Goal: Book appointment/travel/reservation

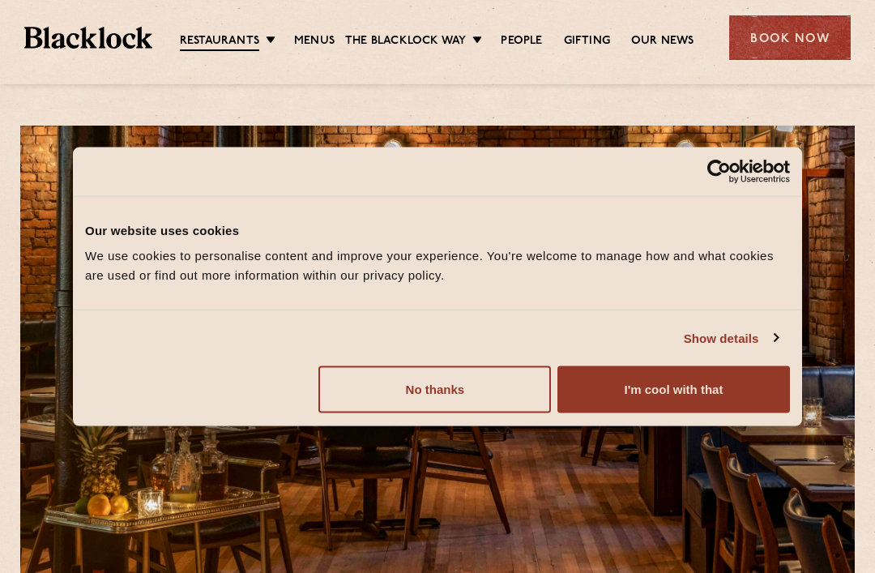
click at [798, 46] on div "Book Now" at bounding box center [791, 37] width 122 height 45
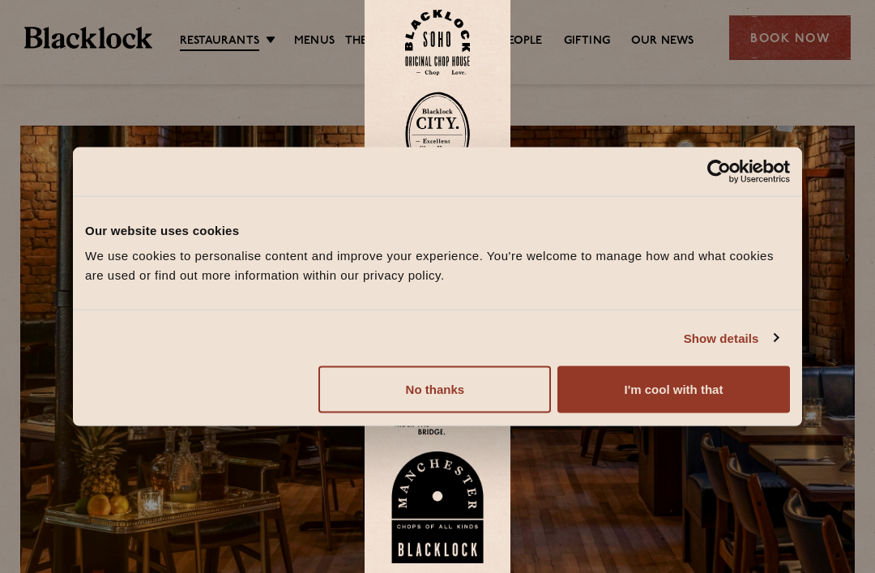
click at [812, 41] on div at bounding box center [437, 286] width 875 height 573
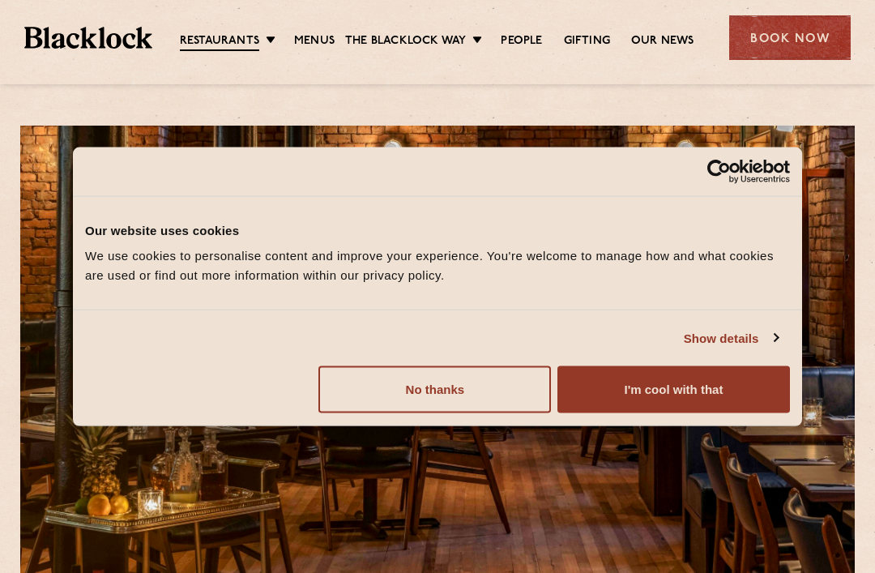
click at [714, 396] on button "I'm cool with that" at bounding box center [674, 389] width 233 height 47
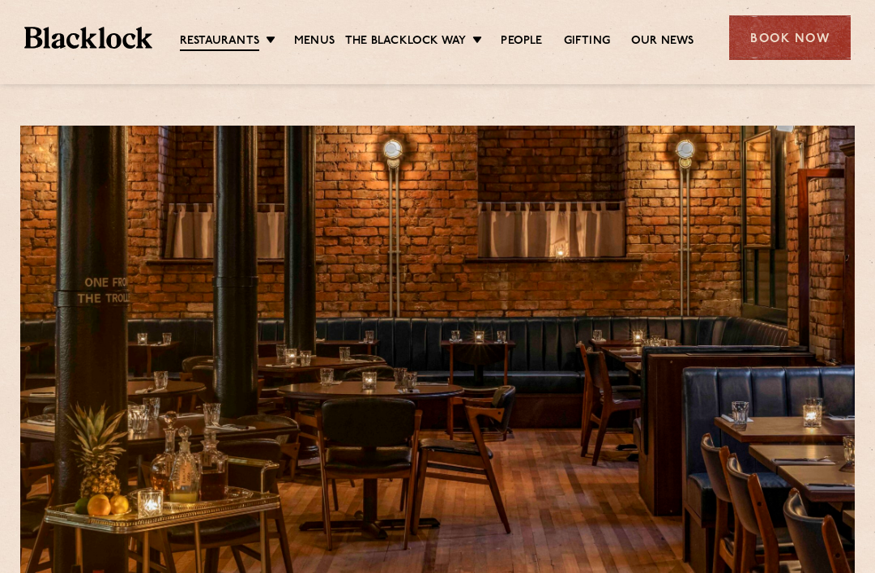
click at [801, 41] on div "Book Now" at bounding box center [791, 37] width 122 height 45
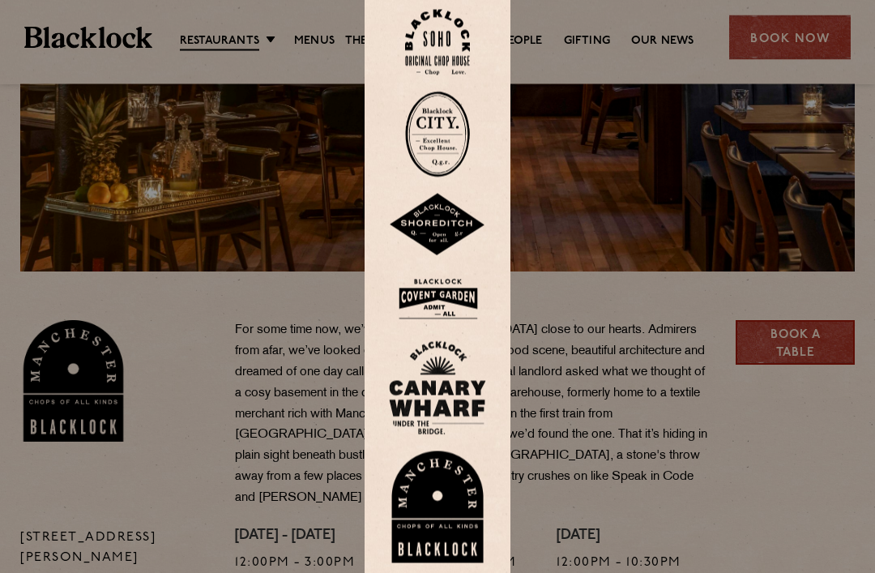
scroll to position [356, 0]
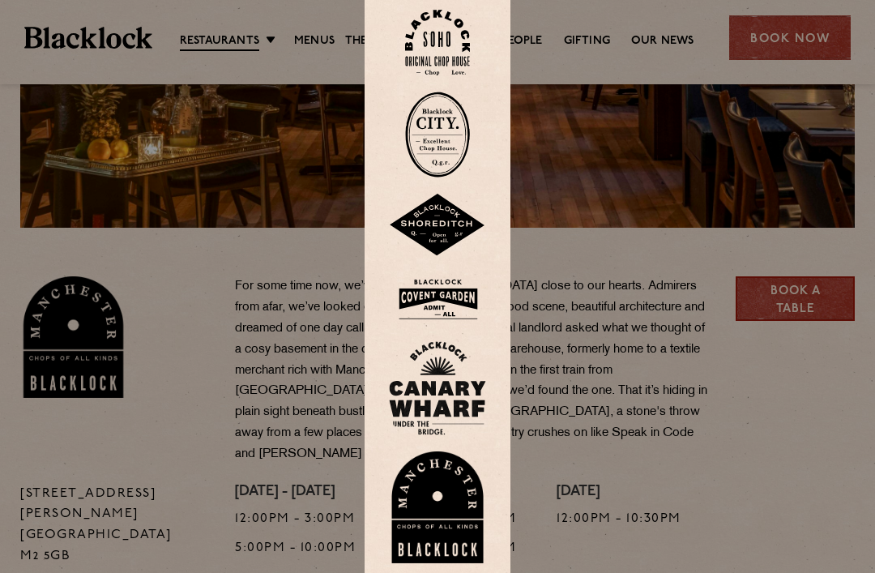
click at [454, 515] on img at bounding box center [437, 507] width 97 height 112
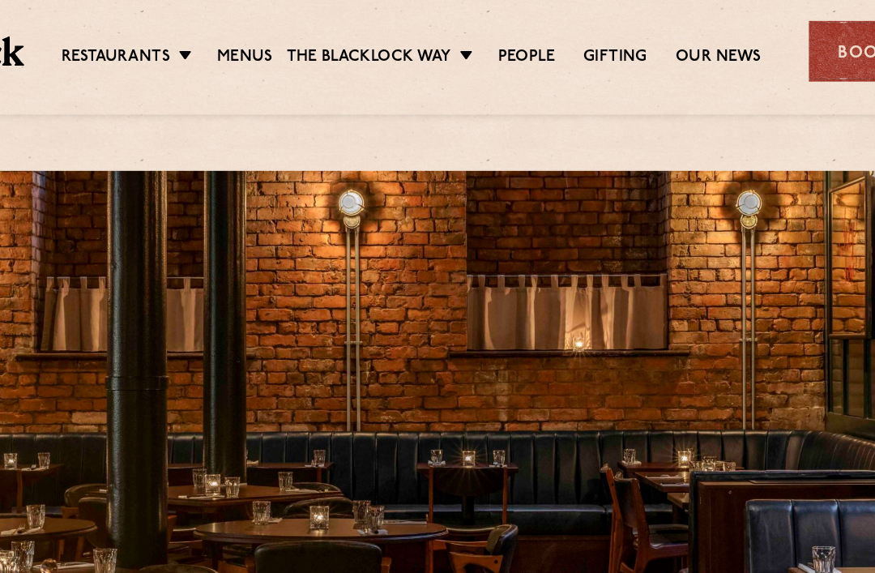
click at [0, 0] on link "[GEOGRAPHIC_DATA]" at bounding box center [0, 0] width 0 height 0
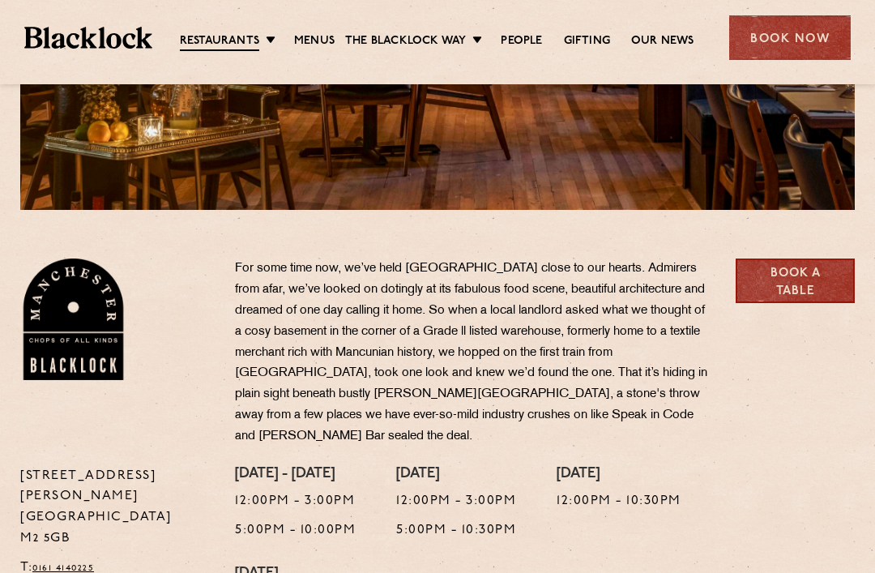
click at [564, 336] on p "For some time now, we’ve held Manchester close to our hearts. Admirers from afa…" at bounding box center [473, 353] width 477 height 189
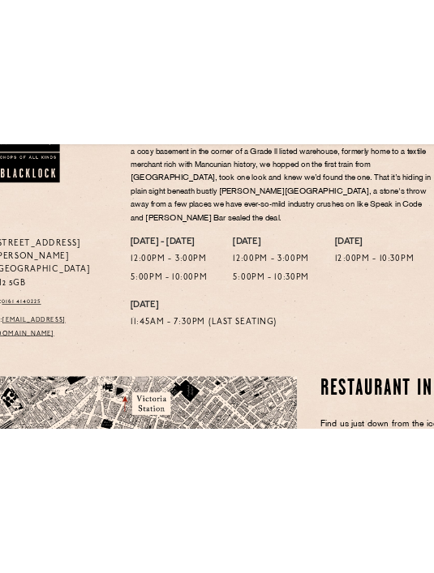
scroll to position [609, 0]
